Goal: Find specific page/section: Find specific page/section

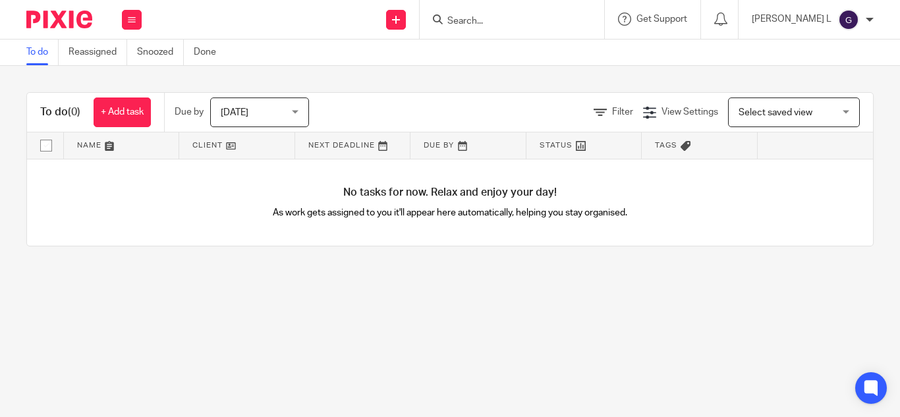
click at [538, 19] on input "Search" at bounding box center [505, 22] width 119 height 12
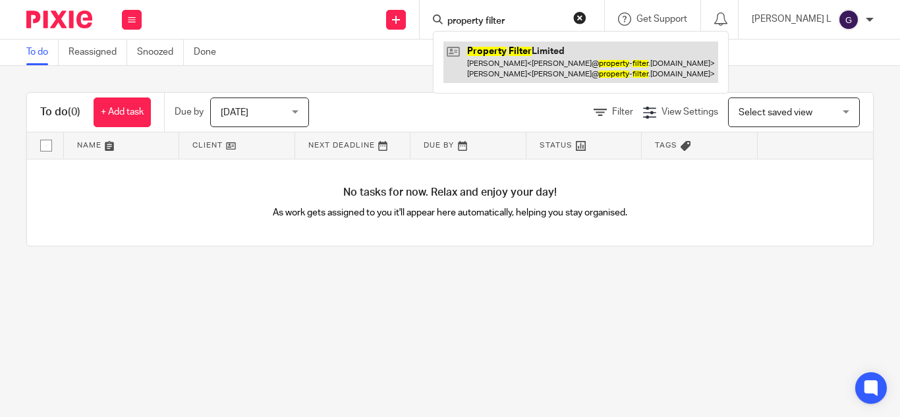
type input "property filter"
click at [579, 68] on link at bounding box center [580, 61] width 275 height 41
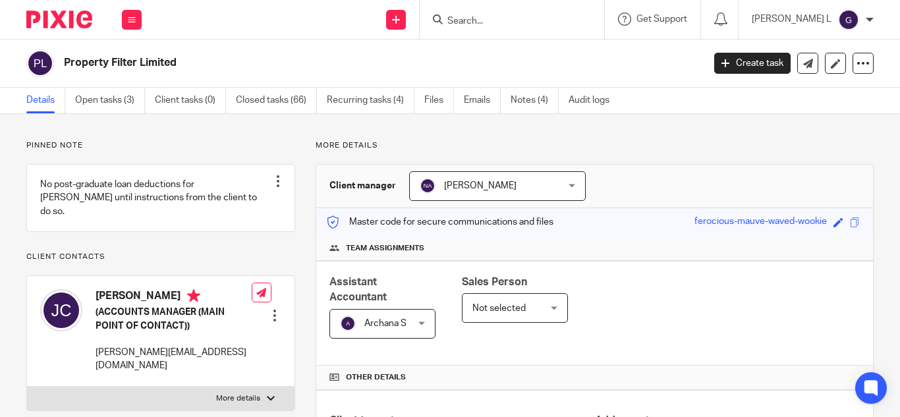
click at [534, 18] on input "Search" at bounding box center [505, 22] width 119 height 12
click at [844, 215] on div "Save ferocious-mauve-waved-wookie" at bounding box center [778, 222] width 169 height 15
click at [849, 218] on span at bounding box center [854, 222] width 10 height 10
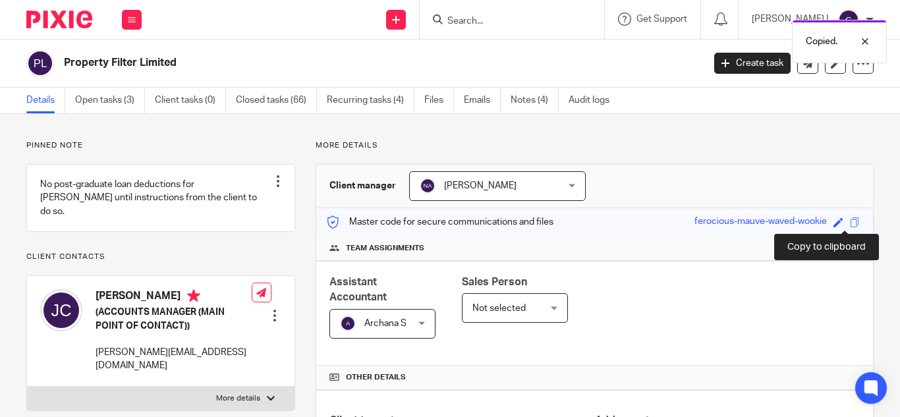
click at [849, 219] on span at bounding box center [854, 222] width 10 height 10
drag, startPoint x: 0, startPoint y: 0, endPoint x: 846, endPoint y: 222, distance: 874.2
click at [849, 222] on span at bounding box center [854, 222] width 10 height 10
